Goal: Find specific page/section: Find specific page/section

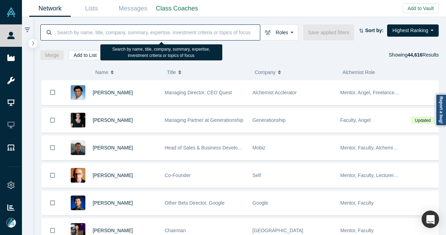
click at [159, 33] on input at bounding box center [158, 32] width 204 height 16
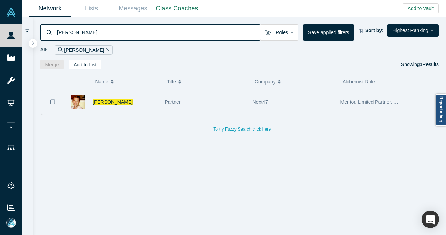
click at [151, 104] on div "[PERSON_NAME]" at bounding box center [125, 102] width 65 height 24
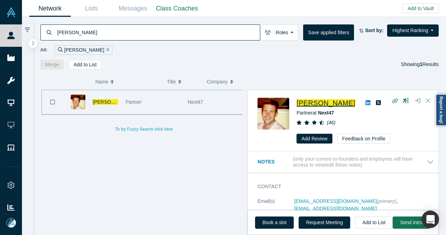
drag, startPoint x: 361, startPoint y: 103, endPoint x: 298, endPoint y: 104, distance: 63.1
click at [298, 104] on div "[PERSON_NAME]" at bounding box center [363, 103] width 132 height 10
copy span "[PERSON_NAME]"
drag, startPoint x: 333, startPoint y: 101, endPoint x: 364, endPoint y: 124, distance: 37.9
click at [364, 124] on div "( 46 )" at bounding box center [363, 122] width 132 height 7
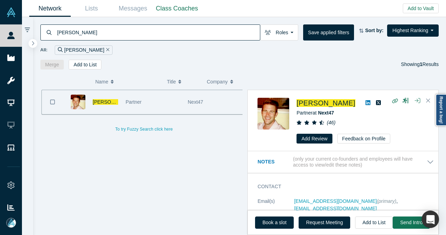
drag, startPoint x: 182, startPoint y: 37, endPoint x: 43, endPoint y: 31, distance: 139.9
click at [43, 31] on div "[PERSON_NAME]" at bounding box center [150, 32] width 220 height 16
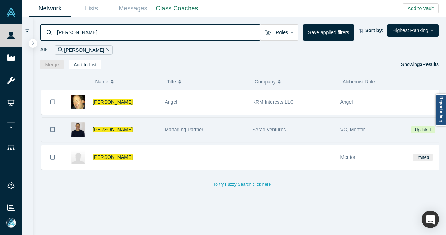
type input "[PERSON_NAME]"
click at [138, 130] on div "[PERSON_NAME]" at bounding box center [125, 130] width 65 height 24
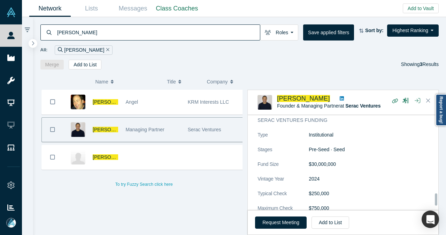
scroll to position [668, 0]
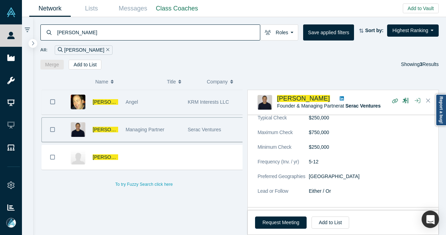
click at [165, 102] on div "Angel" at bounding box center [153, 102] width 55 height 24
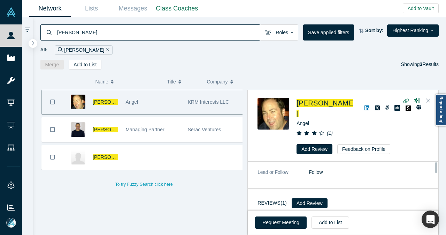
scroll to position [0, 0]
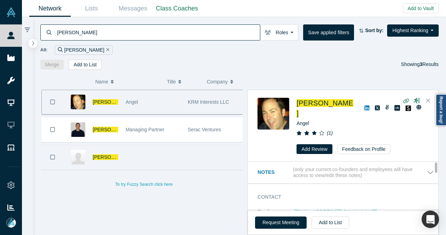
click at [157, 165] on div at bounding box center [153, 157] width 62 height 24
